Goal: Feedback & Contribution: Contribute content

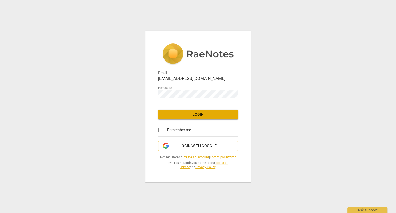
click at [198, 115] on span "Login" at bounding box center [197, 114] width 71 height 5
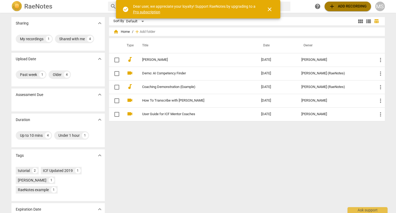
click at [334, 7] on span "add" at bounding box center [331, 6] width 6 height 6
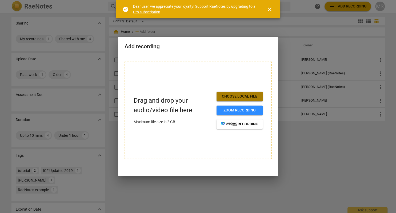
click at [246, 96] on span "Choose local file" at bounding box center [240, 96] width 38 height 5
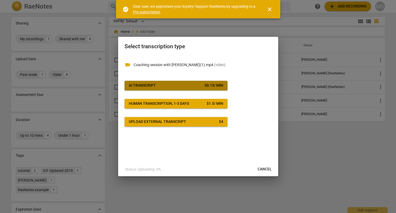
click at [201, 82] on button "AI Transcript $ 0.15 / min" at bounding box center [175, 86] width 103 height 10
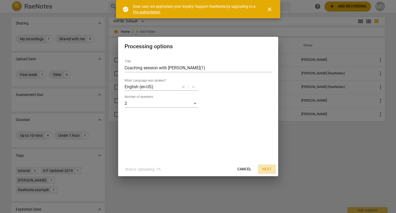
click at [268, 170] on span "Next" at bounding box center [267, 168] width 10 height 5
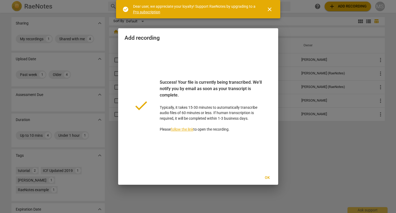
click at [265, 177] on span "Ok" at bounding box center [267, 177] width 9 height 5
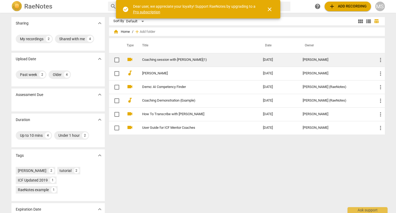
click at [166, 61] on link "Coaching session with [PERSON_NAME](1)" at bounding box center [192, 60] width 101 height 4
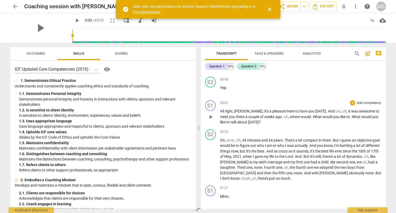
scroll to position [31, 0]
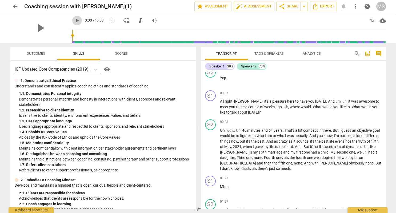
click at [74, 21] on span "play_arrow" at bounding box center [77, 20] width 6 height 6
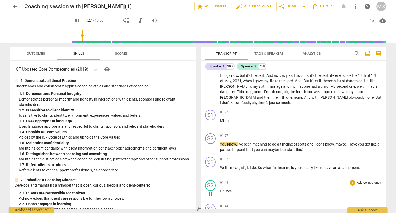
scroll to position [92, 0]
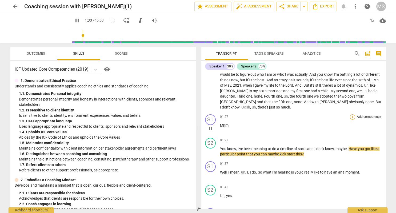
click at [353, 114] on div "+" at bounding box center [351, 116] width 5 height 5
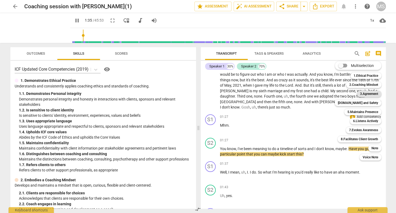
click at [371, 93] on b "3.Agreement" at bounding box center [369, 94] width 18 height 6
type input "96"
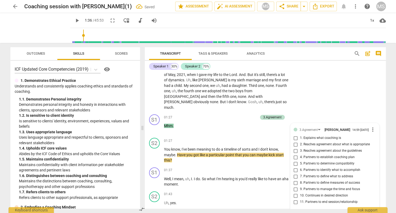
scroll to position [110, 0]
type textarea "H"
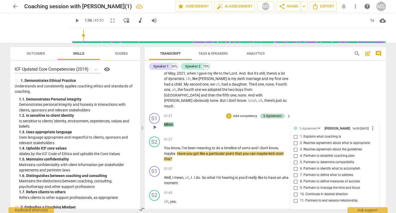
type textarea "He"
type textarea "He'"
type textarea "He's"
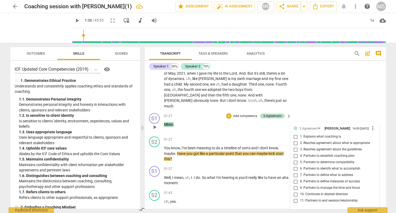
type textarea "He's"
type textarea "He's o"
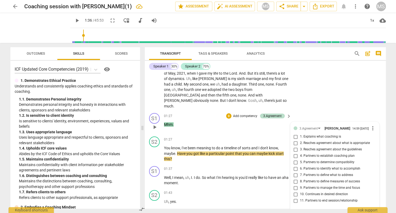
type textarea "He's ob"
type textarea "He's obv"
type textarea "He's obvi"
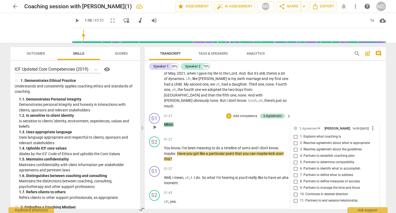
type textarea "He's obvi"
type textarea "He's obvio"
type textarea "He's obviou"
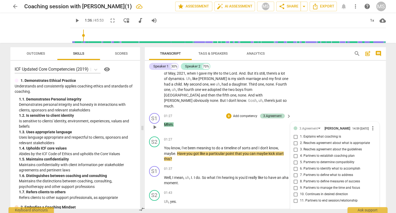
type textarea "He's obvious"
type textarea "He's obviousl"
type textarea "He's obviously"
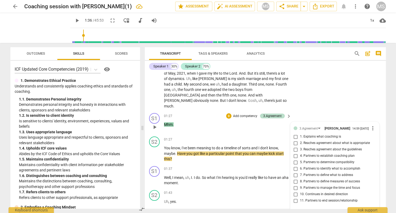
type textarea "He's obviously"
type textarea "He's obviously n"
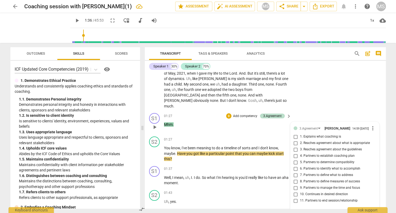
type textarea "He's obviously ne"
type textarea "He's obviously new"
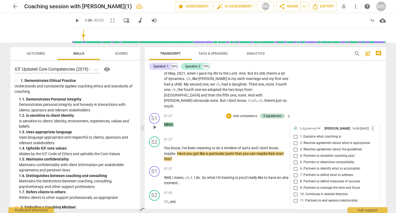
type textarea "He's obviously new"
type textarea "He's obviously new t"
type textarea "He's obviously new to"
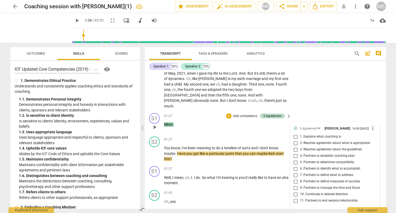
type textarea "He's obviously new to"
type textarea "He's obviously new to c"
type textarea "He's obviously new to co"
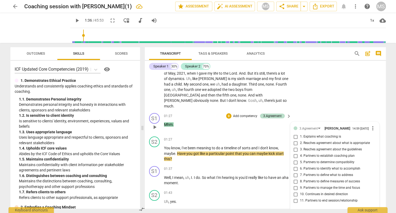
type textarea "He's obviously new to co"
type textarea "He's obviously new to coa"
type textarea "He's obviously new to coac"
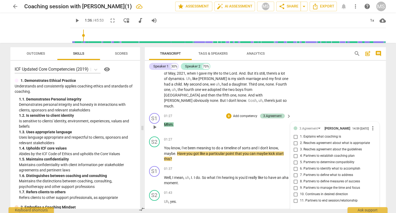
type textarea "He's obviously new to coach"
type textarea "He's obviously new to coachi"
type textarea "He's obviously new to coachin"
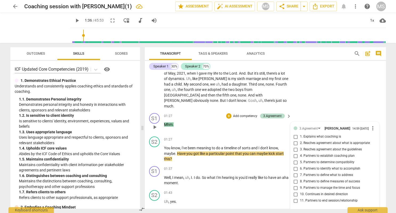
type textarea "He's obviously new to coachin"
type textarea "He's obviously new to coaching"
type textarea "He's obviously new to coaching."
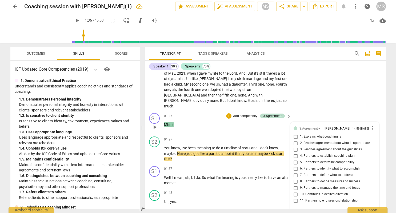
type textarea "He's obviously new to coaching."
type textarea "He's obviously new to coaching. S"
type textarea "He's obviously new to coaching. Se"
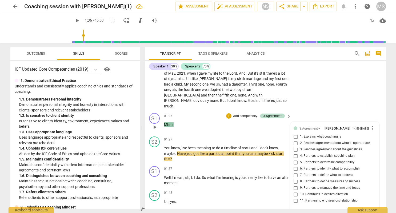
type textarea "He's obviously new to coaching. Se"
type textarea "He's obviously new to coaching. Sen"
type textarea "He's obviously new to coaching. Send"
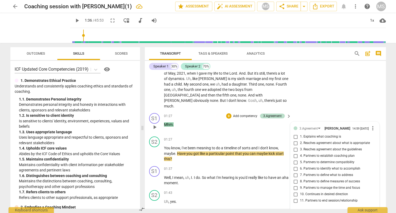
type textarea "He's obviously new to coaching. [GEOGRAPHIC_DATA]"
type textarea "He's obviously new to coaching. Sending"
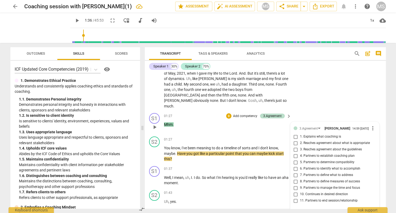
type textarea "He's obviously new to coaching. Sending"
type textarea "He's obviously new to coaching. Sending h"
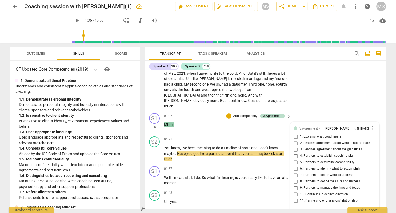
type textarea "He's obviously new to coaching. Sending hi"
type textarea "He's obviously new to coaching. Sending him"
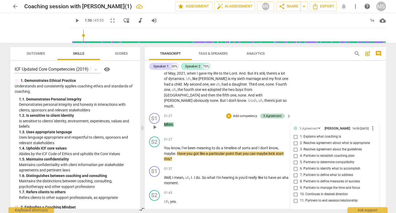
type textarea "He's obviously new to coaching. Sending him"
type textarea "He's obviously new to coaching. Sending him a"
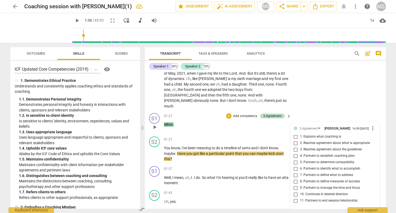
type textarea "He's obviously new to coaching. Sending him a c"
type textarea "He's obviously new to coaching. Sending him a co"
type textarea "He's obviously new to coaching. Sending him a coa"
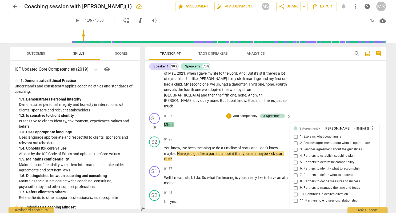
type textarea "He's obviously new to coaching. Sending him a coa"
type textarea "He's obviously new to coaching. Sending him a coac"
type textarea "He's obviously new to coaching. Sending him a coach"
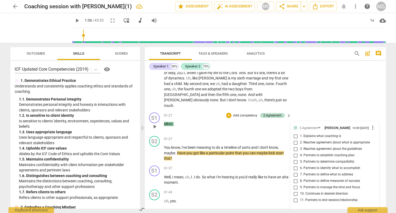
type textarea "He's obviously new to coaching. Sending him a coach"
type textarea "He's obviously new to coaching. Sending him a coachi"
type textarea "He's obviously new to coaching. Sending him a coachin"
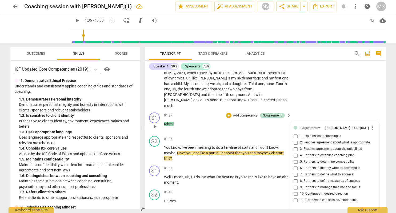
scroll to position [116, 0]
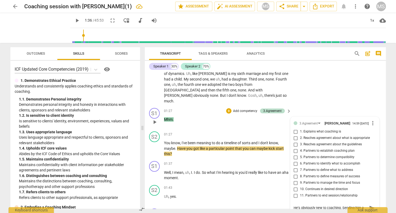
type textarea "He's obviously new to coaching. Sending him a coaching"
type textarea "He's obviously new to coaching. Sending him a coaching a"
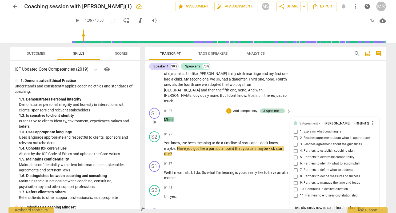
type textarea "He's obviously new to coaching. Sending him a coaching a"
type textarea "He's obviously new to coaching. Sending him a coaching ag"
type textarea "He's obviously new to coaching. Sending him a coaching agr"
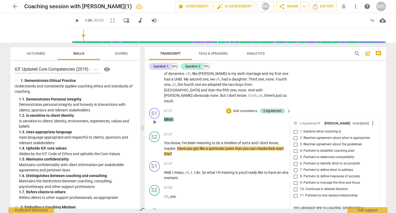
type textarea "He's obviously new to coaching. Sending him a coaching agre"
type textarea "He's obviously new to coaching. Sending him a coaching agree"
type textarea "He's obviously new to coaching. Sending him a coaching agreem"
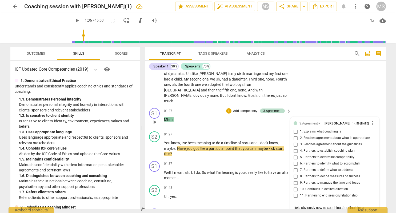
type textarea "He's obviously new to coaching. Sending him a coaching agreem"
type textarea "He's obviously new to coaching. Sending him a coaching agreeme"
type textarea "He's obviously new to coaching. Sending him a coaching agreemen"
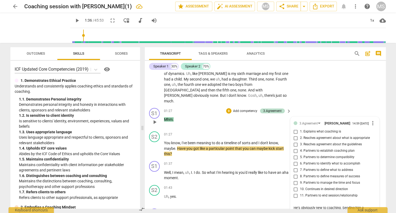
type textarea "He's obviously new to coaching. Sending him a coaching agreement"
type textarea "He's obviously new to coaching. Sending him a coaching agreement i"
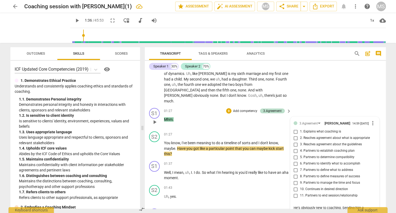
type textarea "He's obviously new to coaching. Sending him a coaching agreement i"
type textarea "He's obviously new to coaching. Sending him a coaching agreement in"
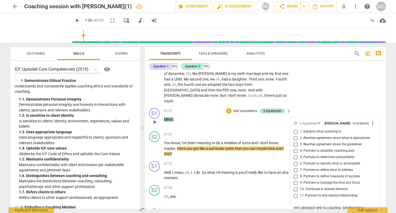
type textarea "He's obviously new to coaching. Sending him a coaching agreement in a"
type textarea "He's obviously new to coaching. Sending him a coaching agreement in ad"
type textarea "He's obviously new to coaching. Sending him a coaching agreement in adv"
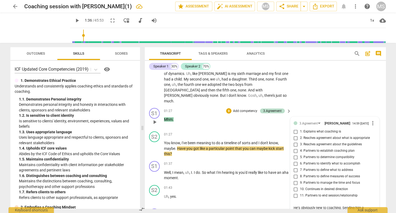
type textarea "He's obviously new to coaching. Sending him a coaching agreement in adv"
type textarea "He's obviously new to coaching. Sending him a coaching agreement in adva"
type textarea "He's obviously new to coaching. Sending him a coaching agreement in advan"
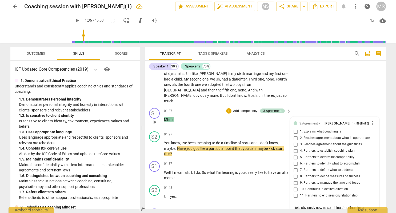
type textarea "He's obviously new to coaching. Sending him a coaching agreement in advanc"
type textarea "He's obviously new to coaching. Sending him a coaching agreement in advance"
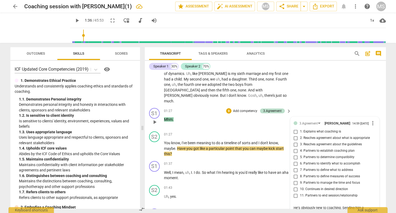
type textarea "He's obviously new to coaching. Sending him a coaching agreement in advance"
type textarea "He's obviously new to coaching. Sending him a coaching agreement in advance w"
type textarea "He's obviously new to coaching. Sending him a coaching agreement in advance wo"
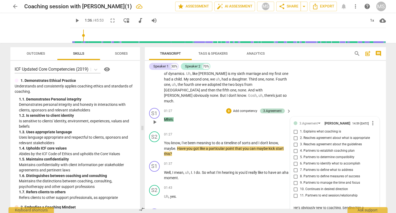
type textarea "He's obviously new to coaching. Sending him a coaching agreement in advance wou"
type textarea "He's obviously new to coaching. Sending him a coaching agreement in advance woul"
type textarea "He's obviously new to coaching. Sending him a coaching agreement in advance wou…"
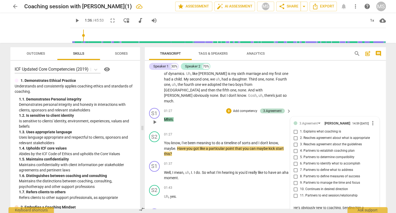
type textarea "He's obviously new to coaching. Sending him a coaching agreement in advance wou…"
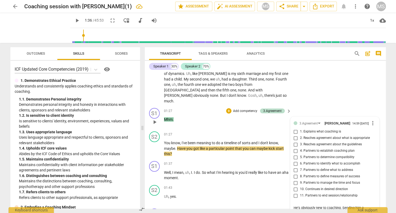
type textarea "He's obviously new to coaching. Sending him a coaching agreement in advance wou…"
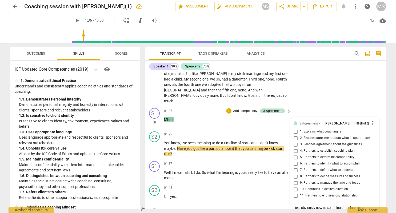
type textarea "He's obviously new to coaching. Sending him a coaching agreement in advance wou…"
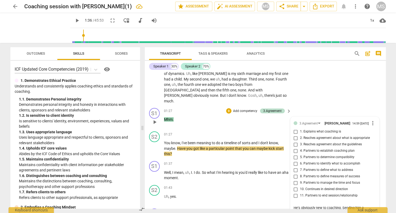
type textarea "He's obviously new to coaching. Sending him a coaching agreement in advance wou…"
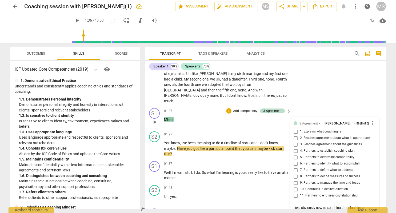
type textarea "He's obviously new to coaching. Sending him a coaching agreement in advance wou…"
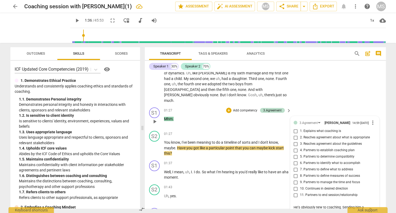
type textarea "He's obviously new to coaching. Sending him a coaching agreement in advance wou…"
click at [324, 205] on textarea "He's obviously new to coaching. Sending him a coaching agreement in advance wou…" at bounding box center [330, 210] width 74 height 10
type textarea "He's obviously new to coaching. Sending him a coaching agreement in advance wou…"
type textarea "He's obviously new to coaching. Sending him a coaching agreement ( in advance w…"
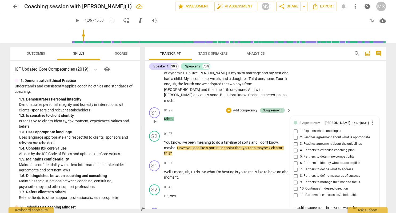
type textarea "He's obviously new to coaching. Sending him a coaching agreement ( in advance w…"
type textarea "He's obviously new to coaching. Sending him a coaching agreement (o in advance …"
type textarea "He's obviously new to coaching. Sending him a coaching agreement (or in advance…"
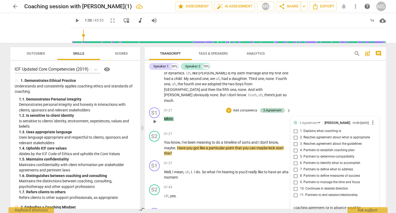
type textarea "He's obviously new to coaching. Sending him a coaching agreement (or in advance…"
type textarea "He's obviously new to coaching. Sending him a coaching agreement (or c in advan…"
type textarea "He's obviously new to coaching. Sending him a coaching agreement (or co in adva…"
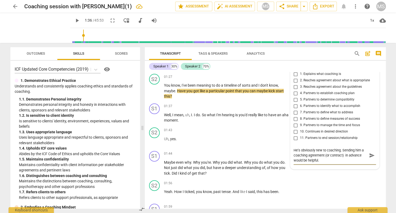
scroll to position [177, 0]
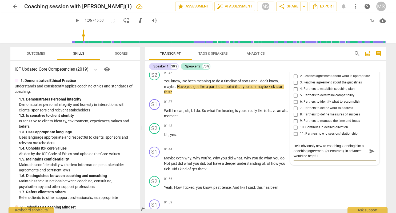
click at [325, 152] on textarea "He's obviously new to coaching. Sending him a coaching agreement (or contract) …" at bounding box center [330, 150] width 74 height 15
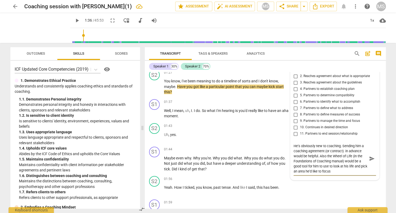
scroll to position [0, 0]
click at [74, 20] on span "play_arrow" at bounding box center [77, 20] width 6 height 6
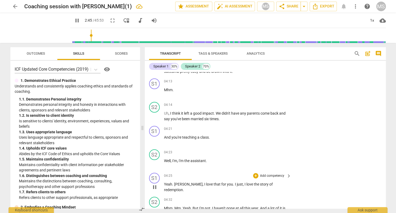
scroll to position [546, 0]
click at [74, 20] on span "pause" at bounding box center [77, 20] width 6 height 6
